Goal: Task Accomplishment & Management: Manage account settings

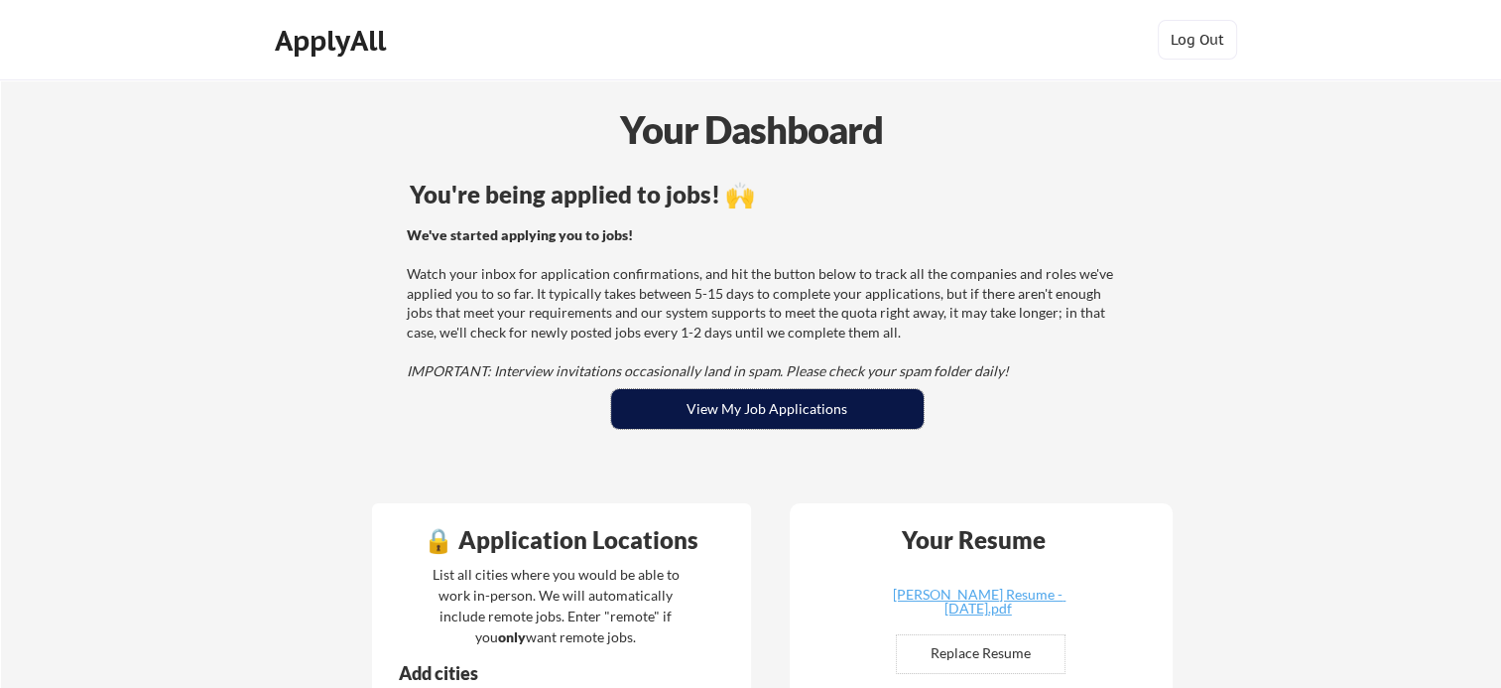
click at [740, 405] on button "View My Job Applications" at bounding box center [767, 409] width 313 height 40
